Goal: Find specific page/section: Find specific page/section

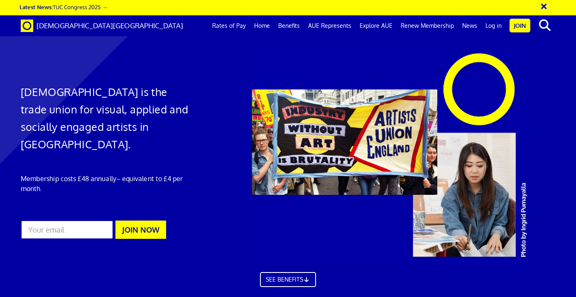
scroll to position [0, 4]
click at [497, 27] on link "Log in" at bounding box center [493, 25] width 24 height 21
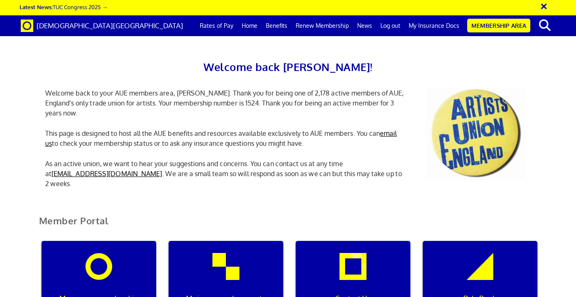
scroll to position [0, 2]
click at [436, 24] on link "My Insurance Docs" at bounding box center [433, 25] width 59 height 21
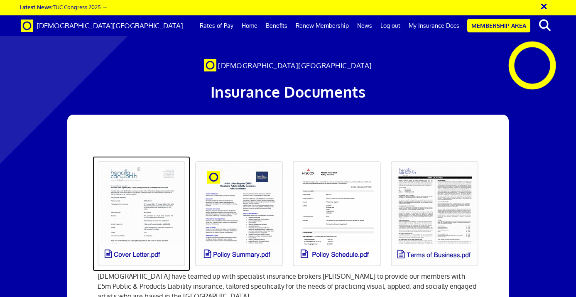
click at [143, 256] on link at bounding box center [142, 213] width 98 height 115
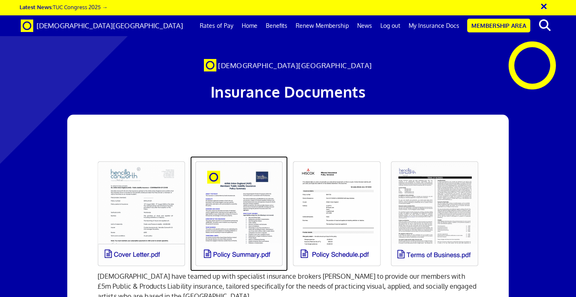
click at [233, 255] on link at bounding box center [239, 213] width 98 height 115
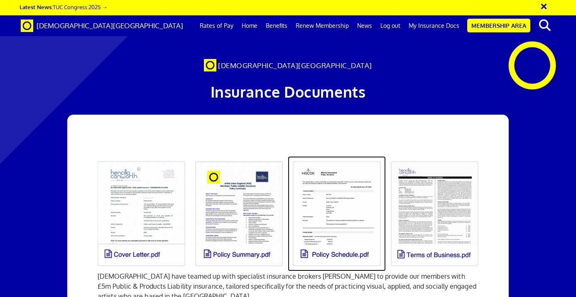
click at [321, 246] on link at bounding box center [337, 213] width 98 height 115
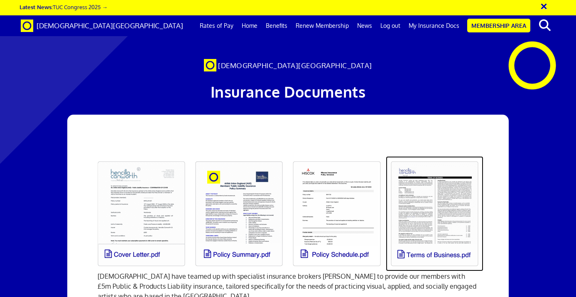
click at [442, 251] on link at bounding box center [435, 213] width 98 height 115
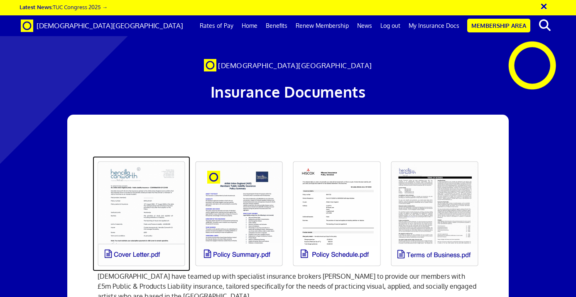
click at [143, 254] on link at bounding box center [142, 213] width 98 height 115
